Goal: Task Accomplishment & Management: Use online tool/utility

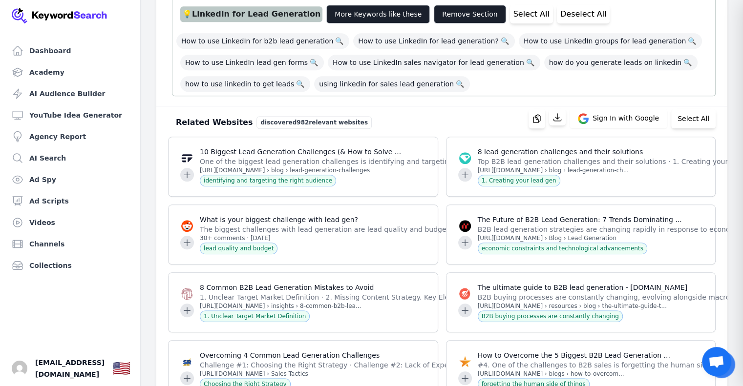
scroll to position [930, 0]
click at [695, 109] on button "Select All" at bounding box center [693, 119] width 44 height 20
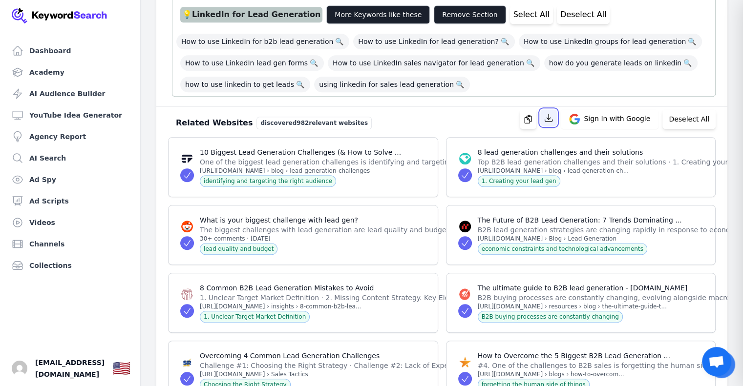
click at [553, 113] on icon "button" at bounding box center [549, 118] width 10 height 10
click at [60, 94] on link "AI Audience Builder" at bounding box center [70, 94] width 125 height 20
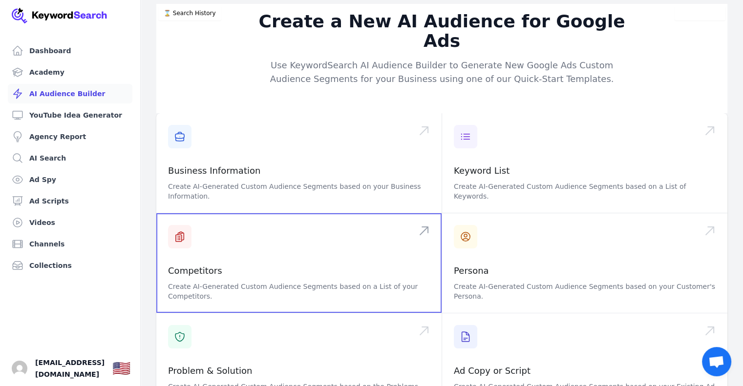
click at [199, 230] on span at bounding box center [298, 263] width 285 height 100
click at [212, 232] on span at bounding box center [298, 263] width 285 height 100
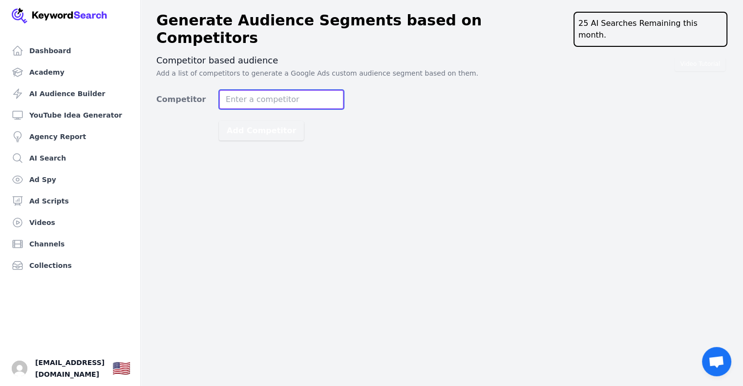
click at [246, 90] on input "Competitor" at bounding box center [281, 100] width 125 height 20
paste input "https://localscraper.com/"
type input "https://localscraper.com/"
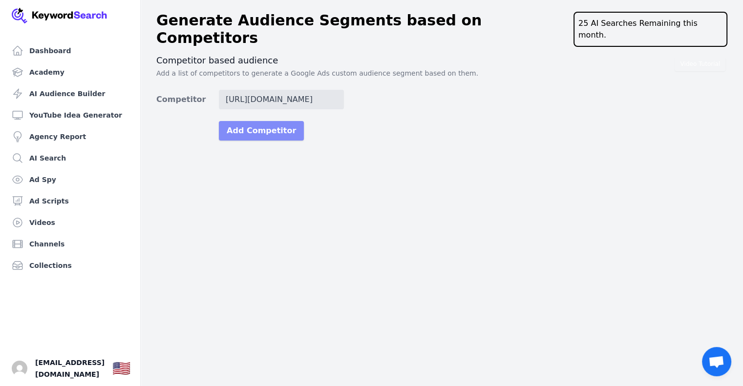
click at [257, 121] on button "Add Competitor" at bounding box center [261, 131] width 85 height 20
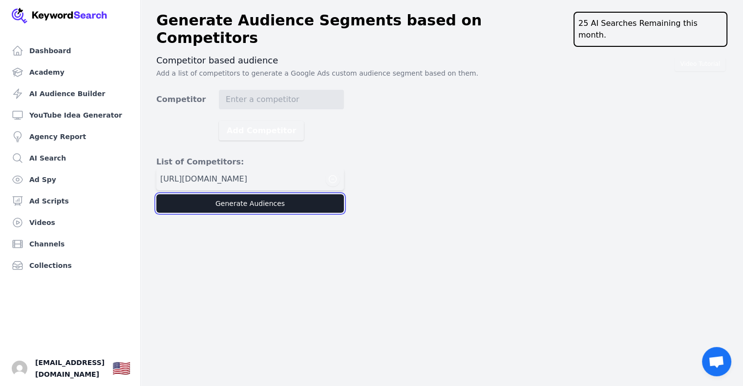
click at [242, 194] on button "Generate Audiences" at bounding box center [250, 203] width 188 height 19
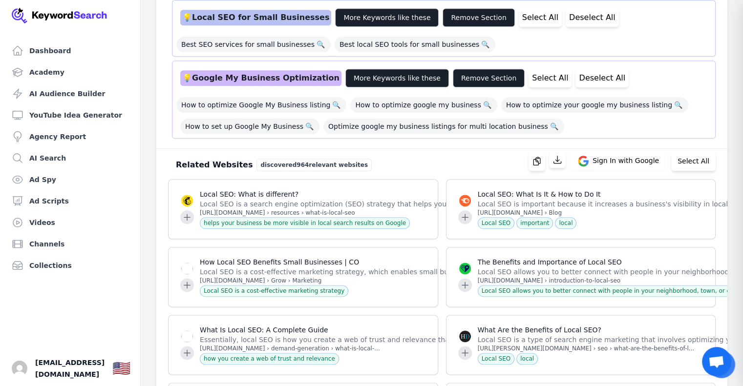
scroll to position [1140, 0]
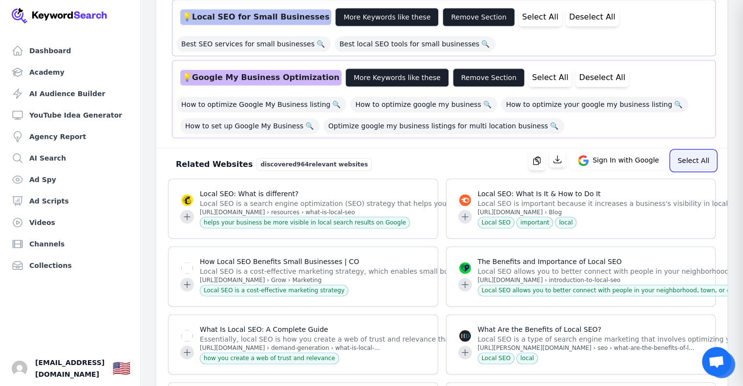
click at [697, 151] on button "Select All" at bounding box center [693, 161] width 44 height 20
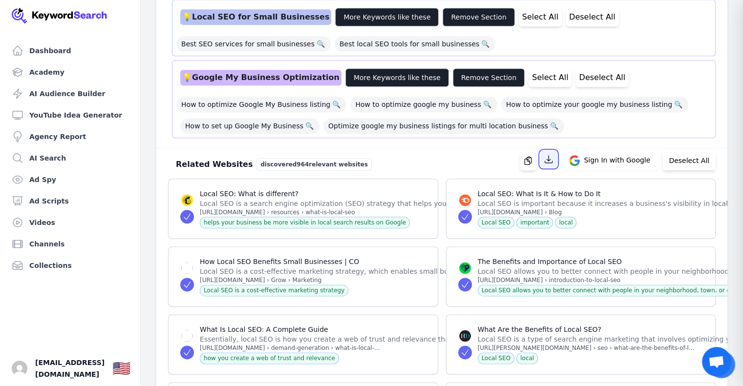
click at [554, 151] on button "button" at bounding box center [548, 159] width 17 height 17
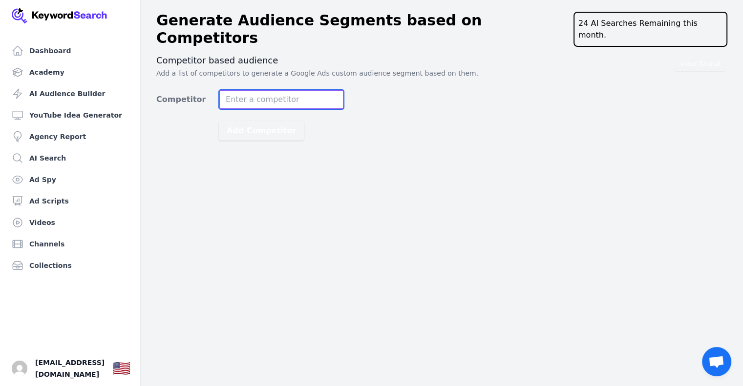
click at [265, 90] on input "Competitor" at bounding box center [281, 100] width 125 height 20
paste input "https://www.octoparse.com/"
type input "https://www.octoparse.com/"
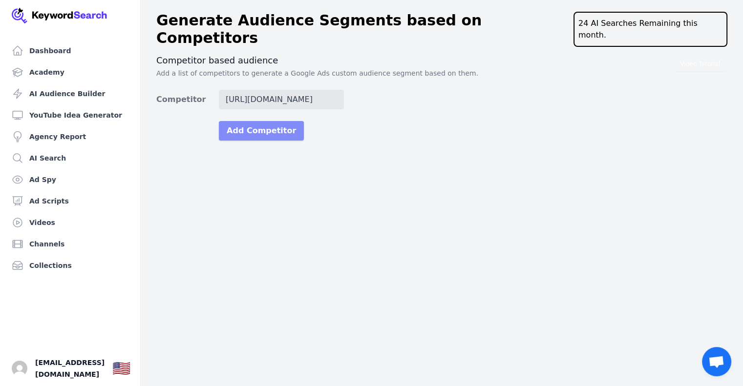
click at [256, 121] on button "Add Competitor" at bounding box center [261, 131] width 85 height 20
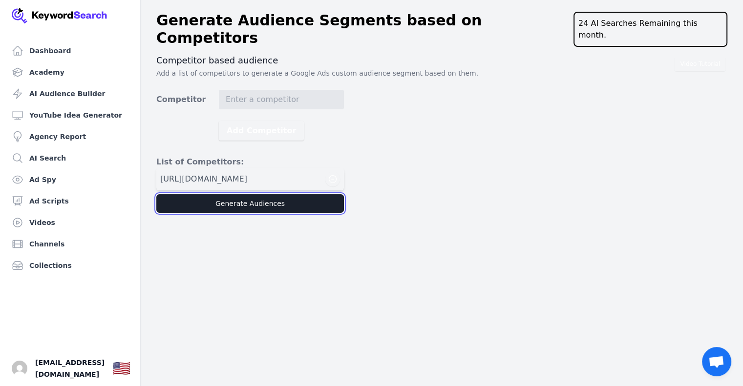
click at [239, 194] on button "Generate Audiences" at bounding box center [250, 203] width 188 height 19
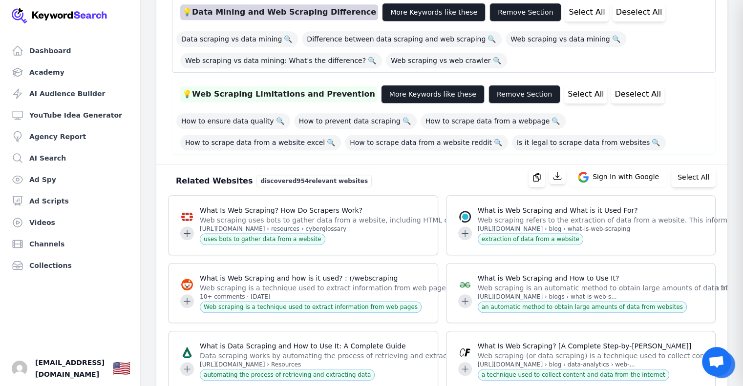
scroll to position [973, 0]
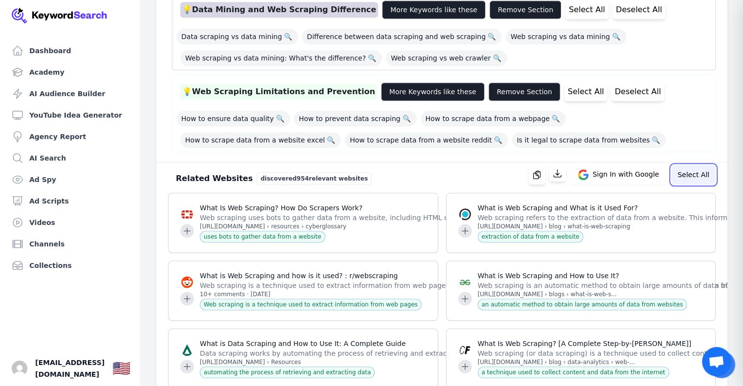
click at [697, 165] on button "Select All" at bounding box center [693, 175] width 44 height 20
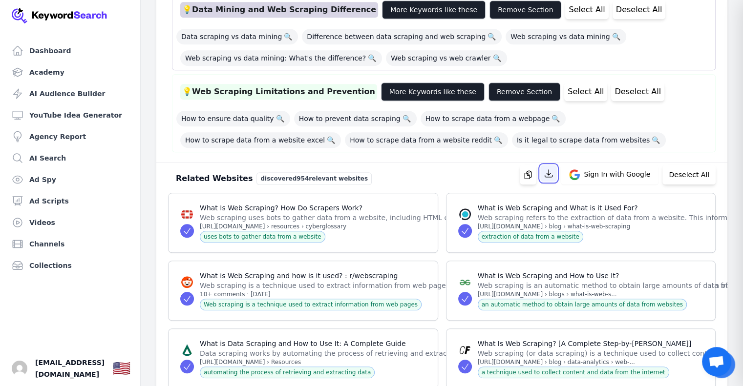
click at [553, 169] on icon "button" at bounding box center [549, 174] width 10 height 10
click at [610, 203] on p "What is Web Scraping and What is it Used For?" at bounding box center [743, 208] width 530 height 10
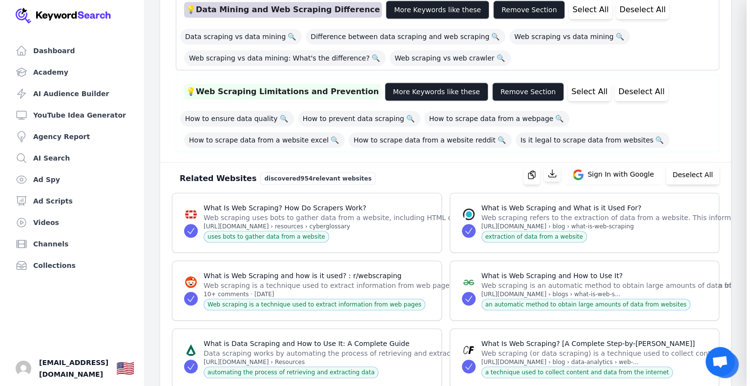
scroll to position [0, 0]
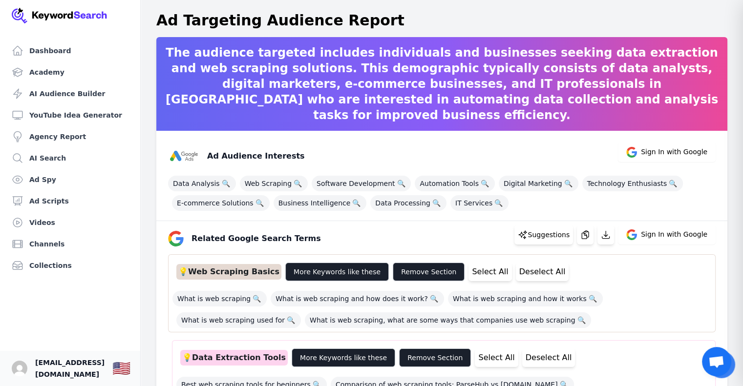
click at [103, 364] on span "[EMAIL_ADDRESS][DOMAIN_NAME]" at bounding box center [69, 368] width 69 height 23
click at [20, 366] on img "Open user button" at bounding box center [20, 369] width 16 height 16
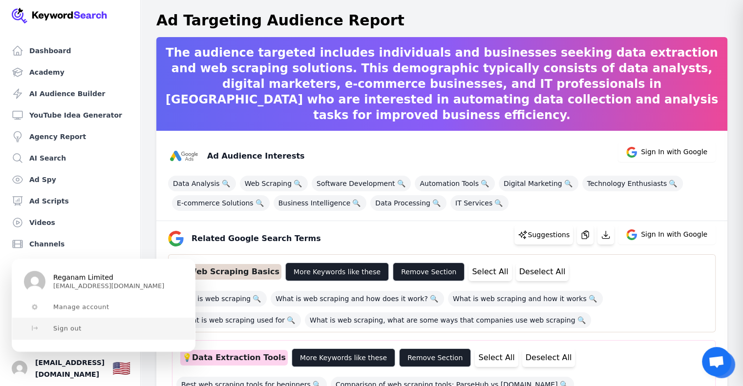
click at [68, 326] on span "Sign out" at bounding box center [67, 329] width 28 height 8
